Goal: Task Accomplishment & Management: Use online tool/utility

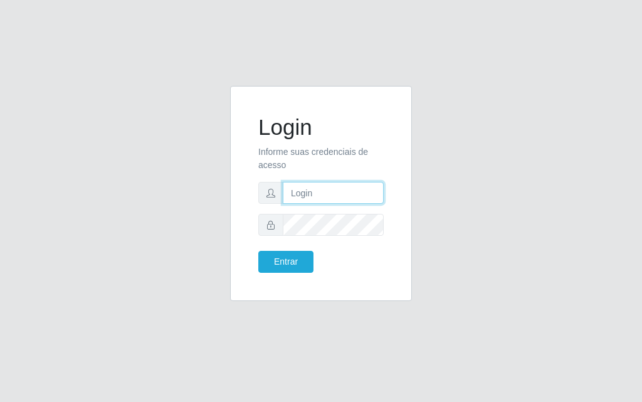
click at [325, 194] on input "text" at bounding box center [333, 193] width 101 height 22
type input "[PERSON_NAME]"
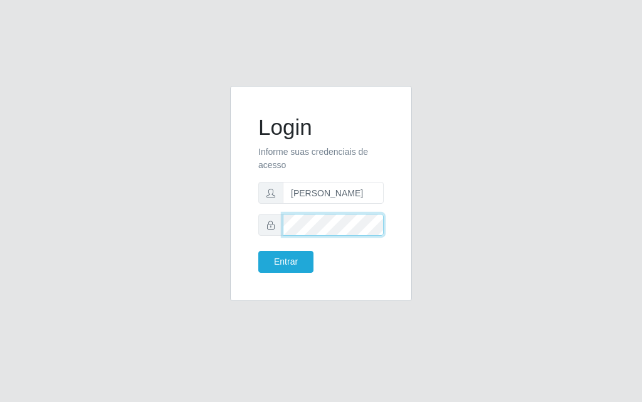
click at [258, 251] on button "Entrar" at bounding box center [285, 262] width 55 height 22
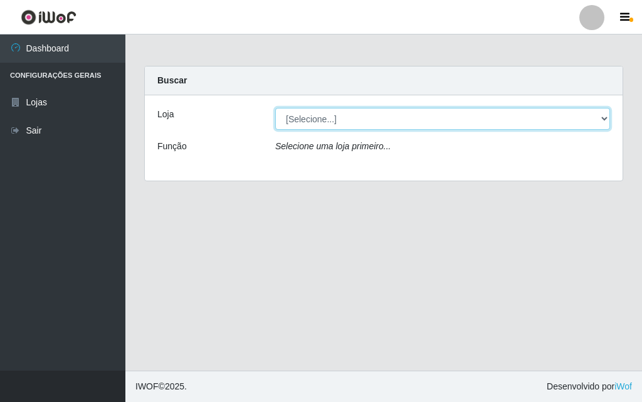
click at [405, 113] on select "[Selecione...] Divino Fogão - [GEOGRAPHIC_DATA]" at bounding box center [442, 119] width 335 height 22
select select "499"
click at [275, 108] on select "[Selecione...] Divino Fogão - [GEOGRAPHIC_DATA]" at bounding box center [442, 119] width 335 height 22
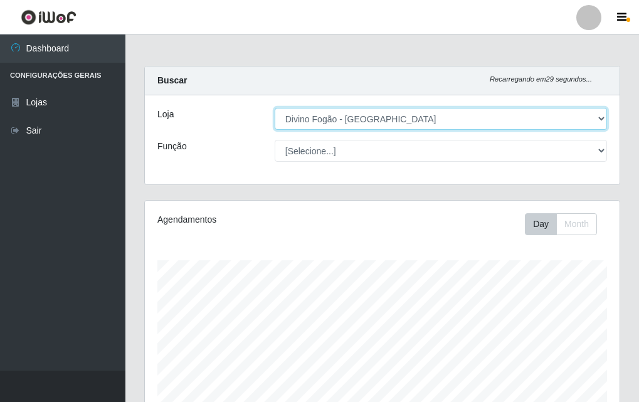
scroll to position [260, 475]
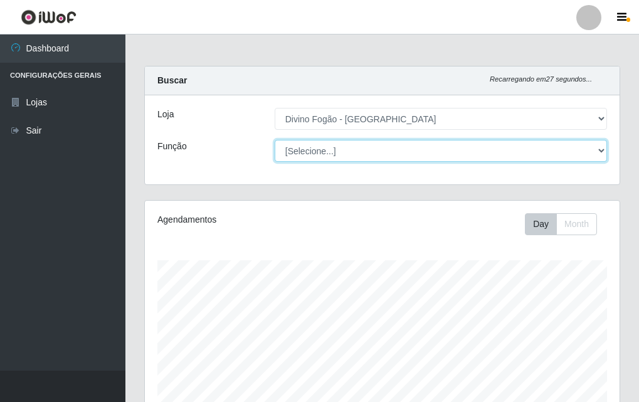
click at [398, 154] on select "[Selecione...] ASG ASG + ASG ++ Auxiliar de Cozinha Auxiliar de Cozinha + Auxil…" at bounding box center [441, 151] width 332 height 22
click at [275, 140] on select "[Selecione...] ASG ASG + ASG ++ Auxiliar de Cozinha Auxiliar de Cozinha + Auxil…" at bounding box center [441, 151] width 332 height 22
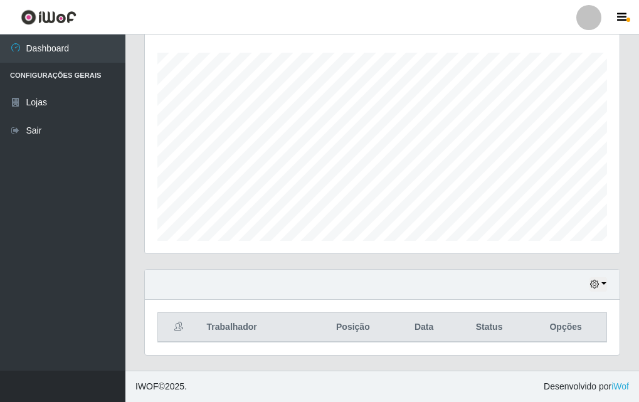
scroll to position [19, 0]
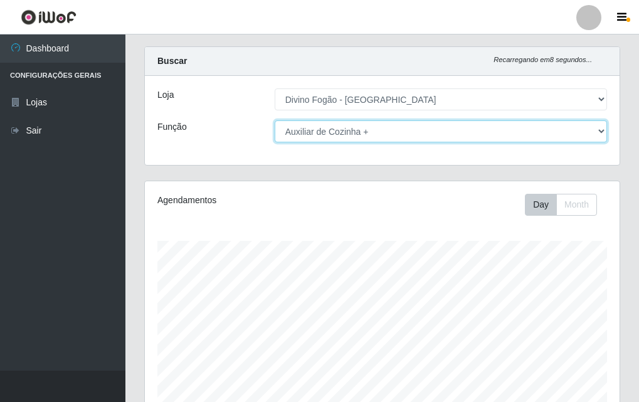
click at [300, 131] on select "[Selecione...] ASG ASG + ASG ++ Auxiliar de Cozinha Auxiliar de Cozinha + Auxil…" at bounding box center [441, 131] width 332 height 22
select select "17"
click at [275, 120] on select "[Selecione...] ASG ASG + ASG ++ Auxiliar de Cozinha Auxiliar de Cozinha + Auxil…" at bounding box center [441, 131] width 332 height 22
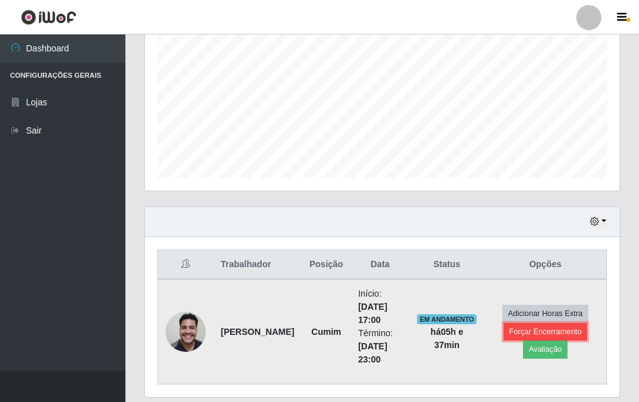
click at [549, 334] on button "Forçar Encerramento" at bounding box center [546, 332] width 84 height 18
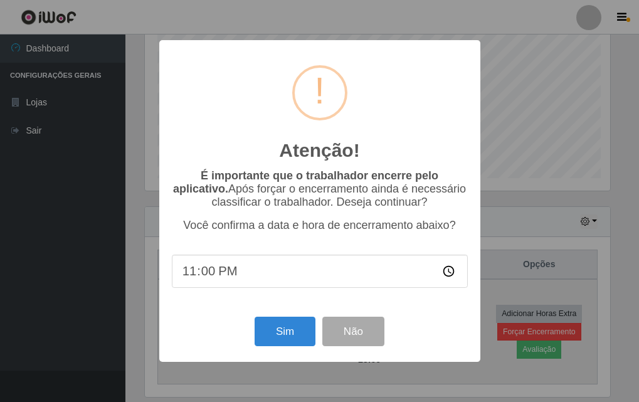
scroll to position [260, 469]
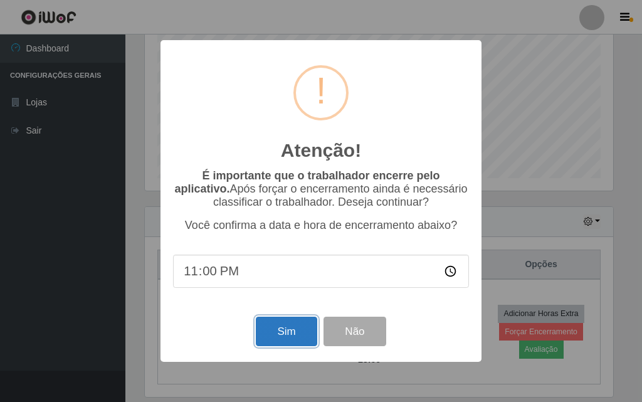
click at [276, 334] on button "Sim" at bounding box center [286, 331] width 61 height 29
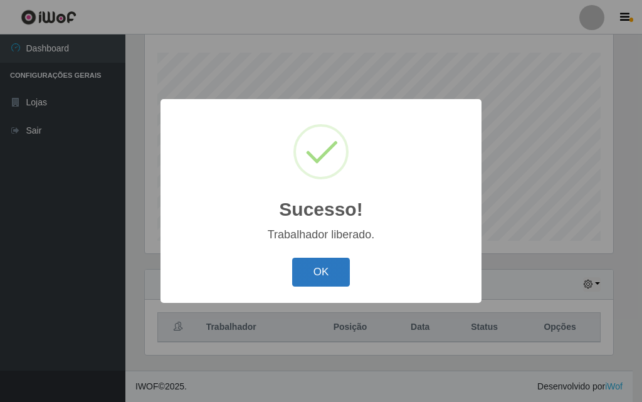
click at [333, 273] on button "OK" at bounding box center [321, 272] width 58 height 29
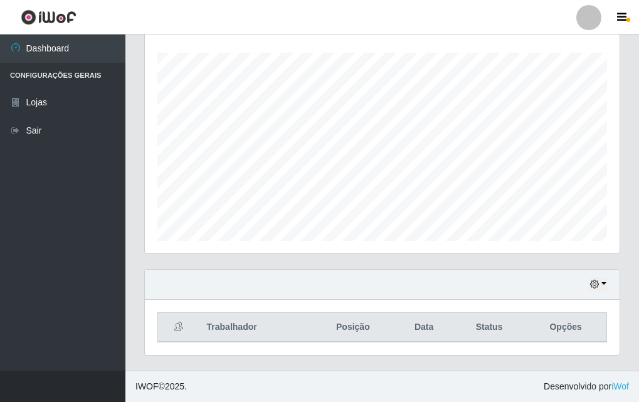
scroll to position [82, 0]
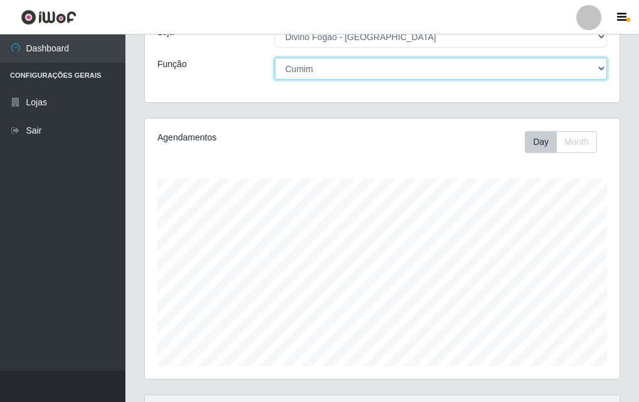
click at [326, 70] on select "[Selecione...] ASG ASG + ASG ++ Auxiliar de Cozinha Auxiliar de Cozinha + Auxil…" at bounding box center [441, 69] width 332 height 22
click at [275, 58] on select "[Selecione...] ASG ASG + ASG ++ Auxiliar de Cozinha Auxiliar de Cozinha + Auxil…" at bounding box center [441, 69] width 332 height 22
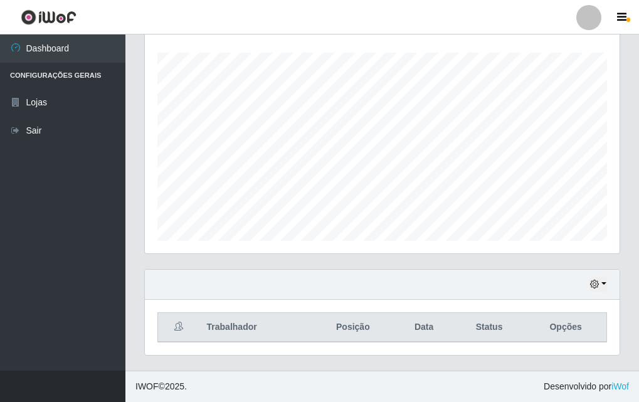
scroll to position [19, 0]
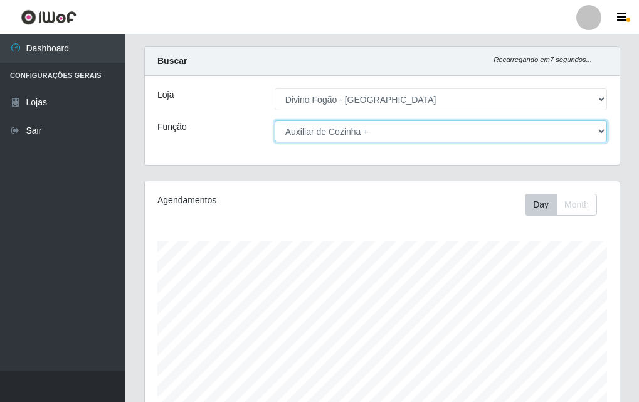
click at [334, 134] on select "[Selecione...] ASG ASG + ASG ++ Auxiliar de Cozinha Auxiliar de Cozinha + Auxil…" at bounding box center [441, 131] width 332 height 22
select select "9"
click at [275, 120] on select "[Selecione...] ASG ASG + ASG ++ Auxiliar de Cozinha Auxiliar de Cozinha + Auxil…" at bounding box center [441, 131] width 332 height 22
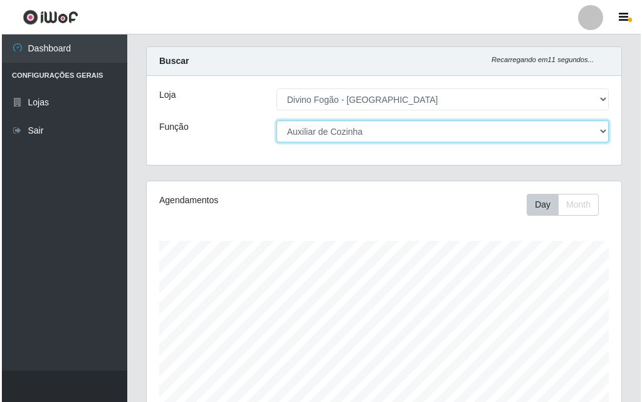
scroll to position [312, 0]
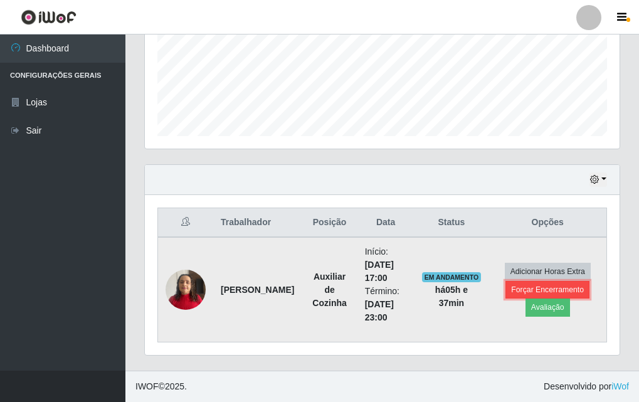
click at [548, 284] on button "Forçar Encerramento" at bounding box center [548, 290] width 84 height 18
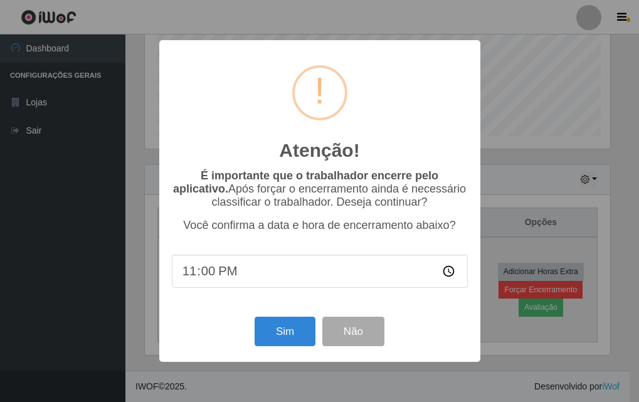
scroll to position [260, 469]
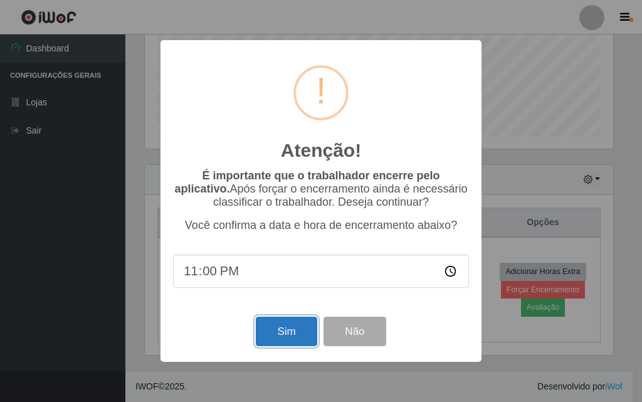
click at [270, 342] on button "Sim" at bounding box center [286, 331] width 61 height 29
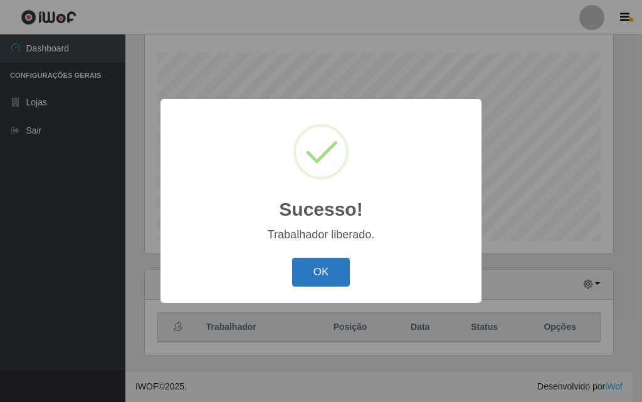
click at [345, 277] on button "OK" at bounding box center [321, 272] width 58 height 29
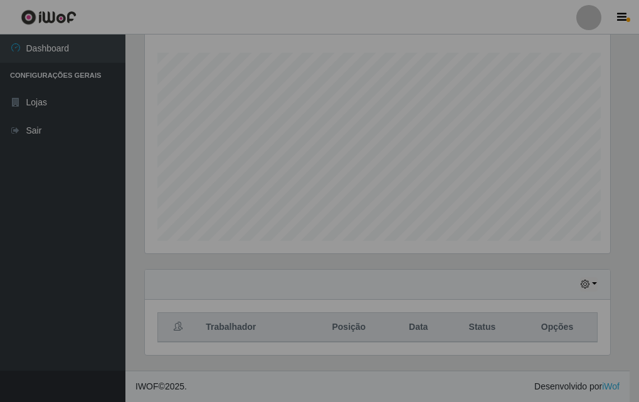
scroll to position [260, 475]
